Goal: Task Accomplishment & Management: Use online tool/utility

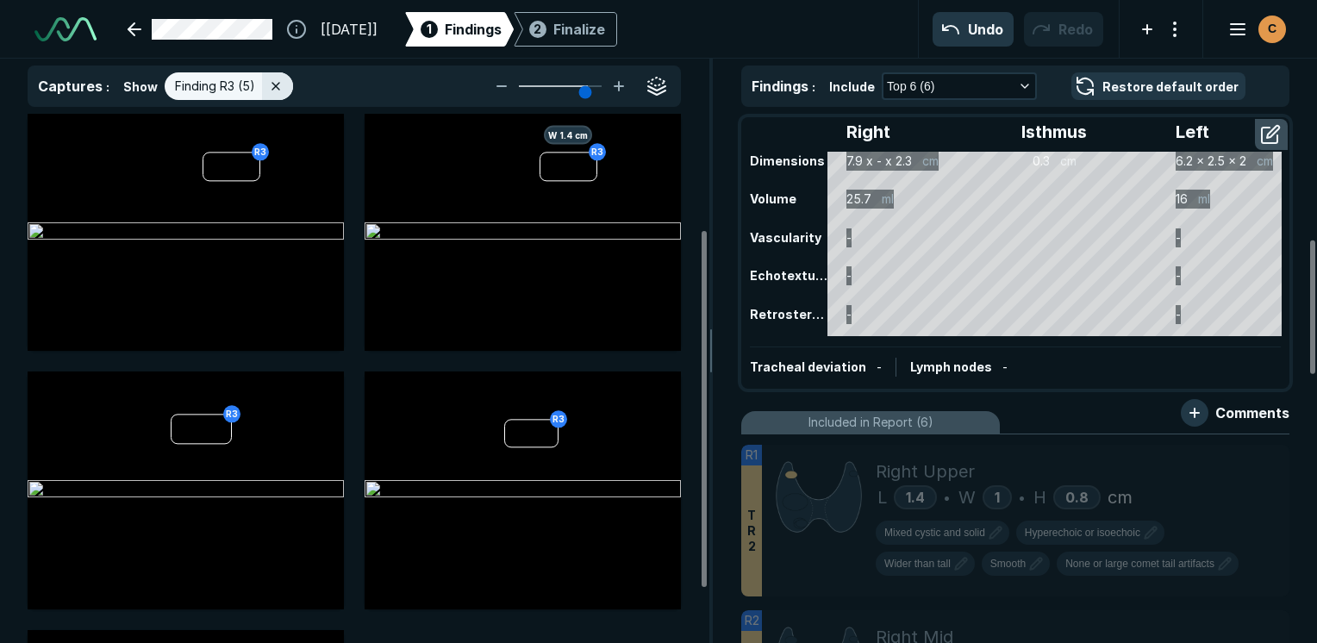
scroll to position [3386, 4670]
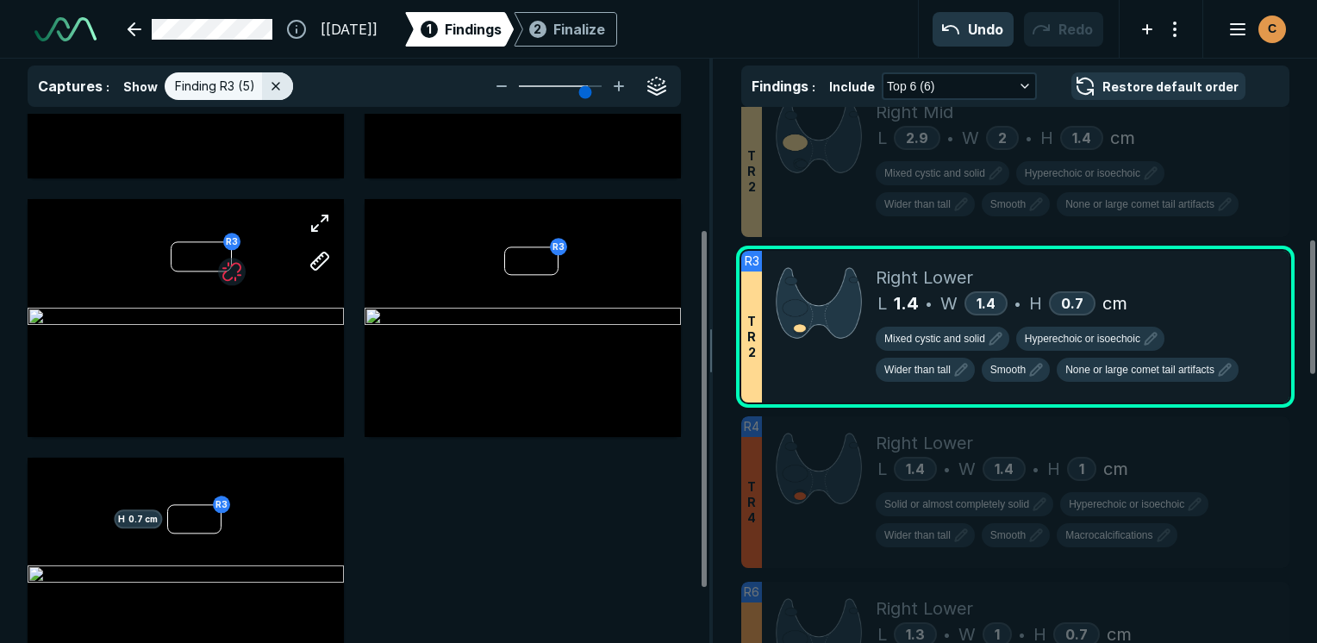
drag, startPoint x: 0, startPoint y: 0, endPoint x: 122, endPoint y: 278, distance: 303.4
click at [122, 278] on div "R3" at bounding box center [186, 317] width 316 height 237
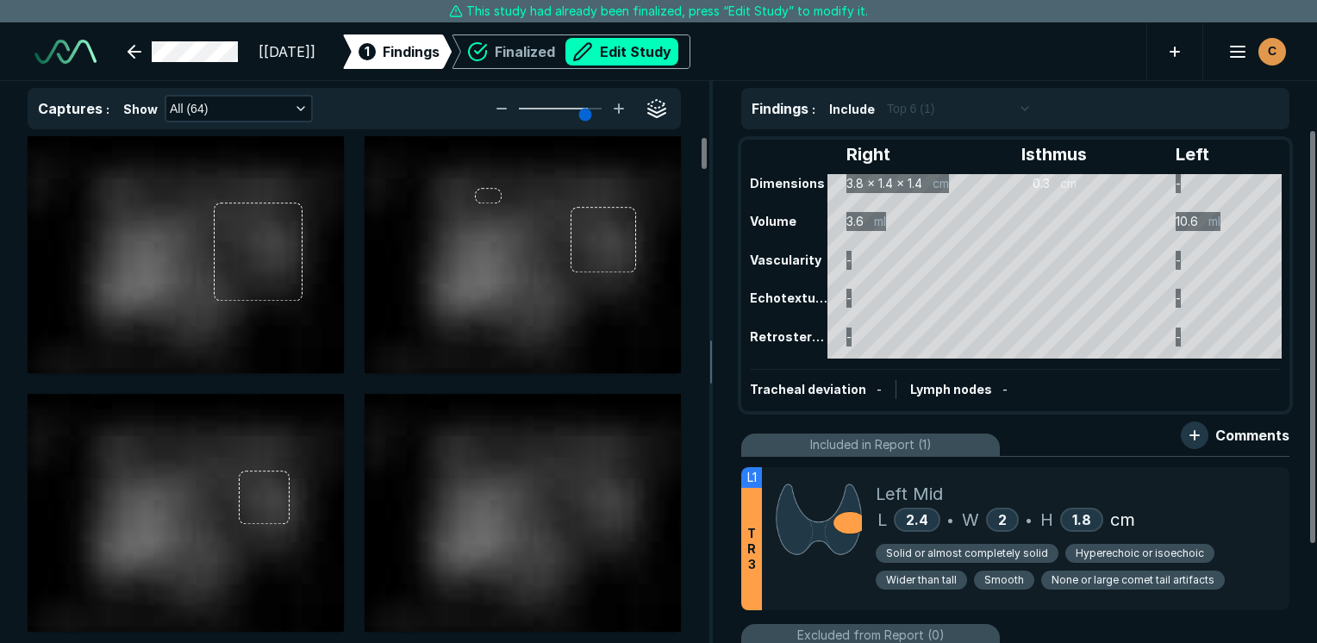
scroll to position [4710, 8143]
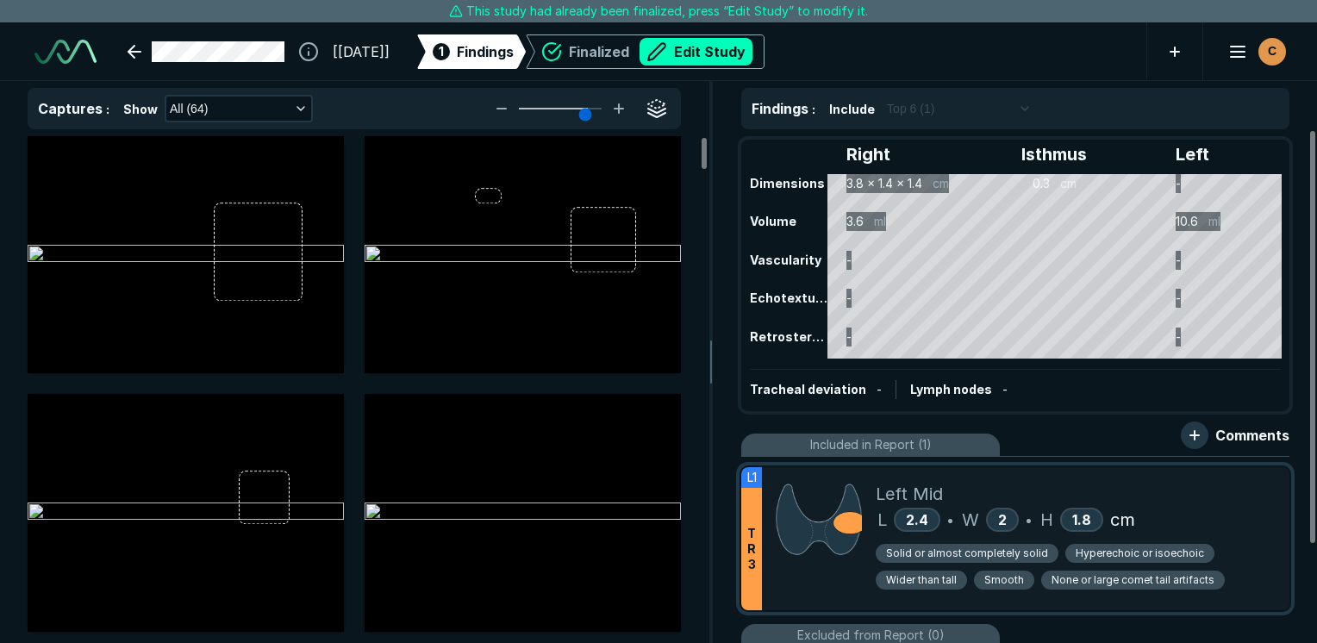
click at [1159, 501] on div "Left Mid" at bounding box center [1076, 494] width 400 height 26
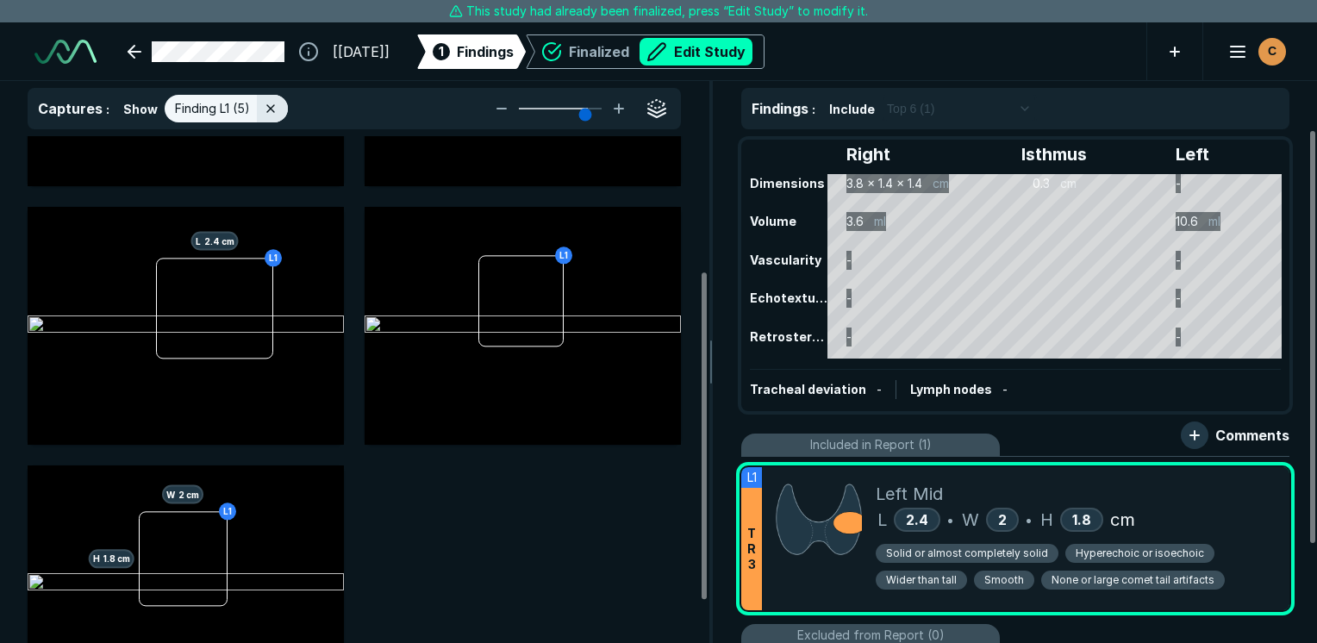
scroll to position [272, 0]
